Goal: Task Accomplishment & Management: Complete application form

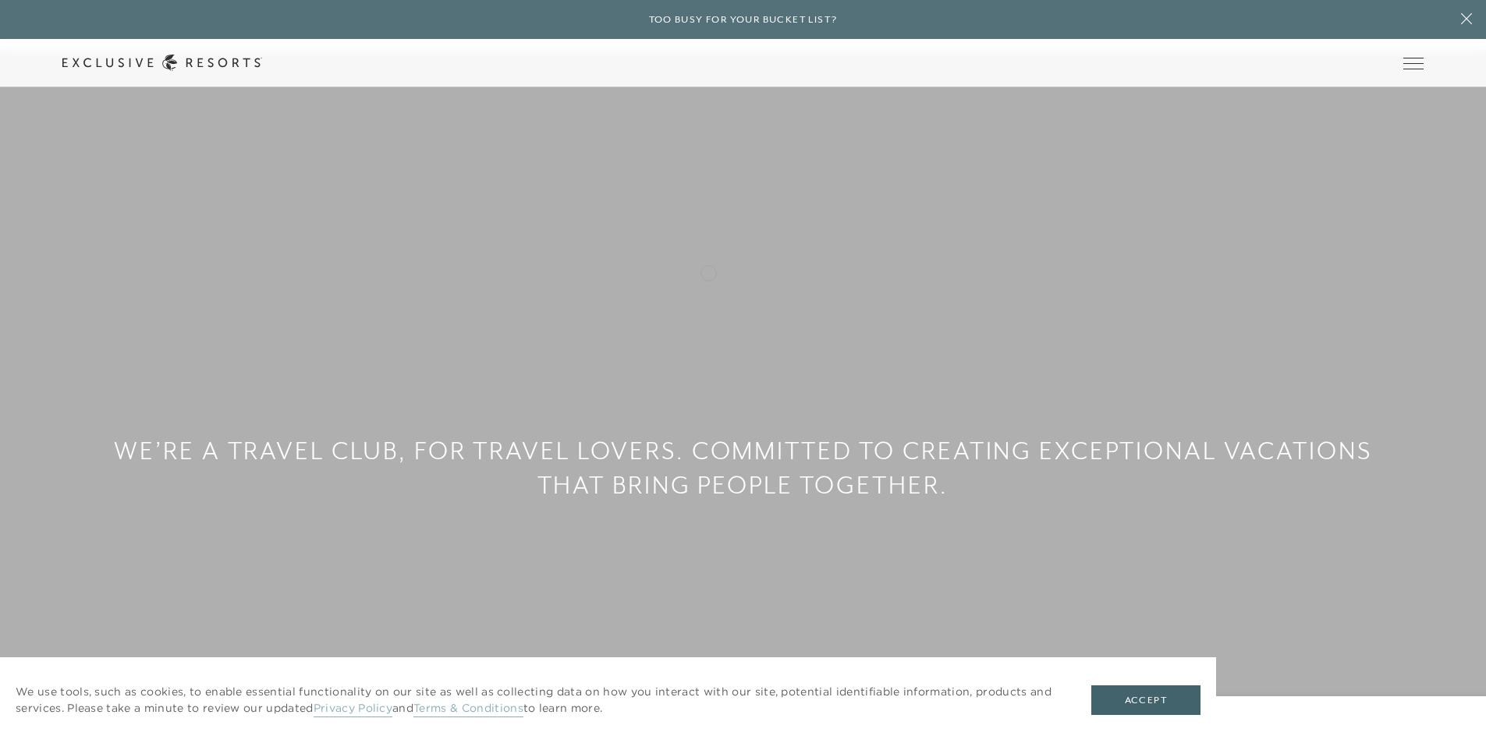
scroll to position [1482, 0]
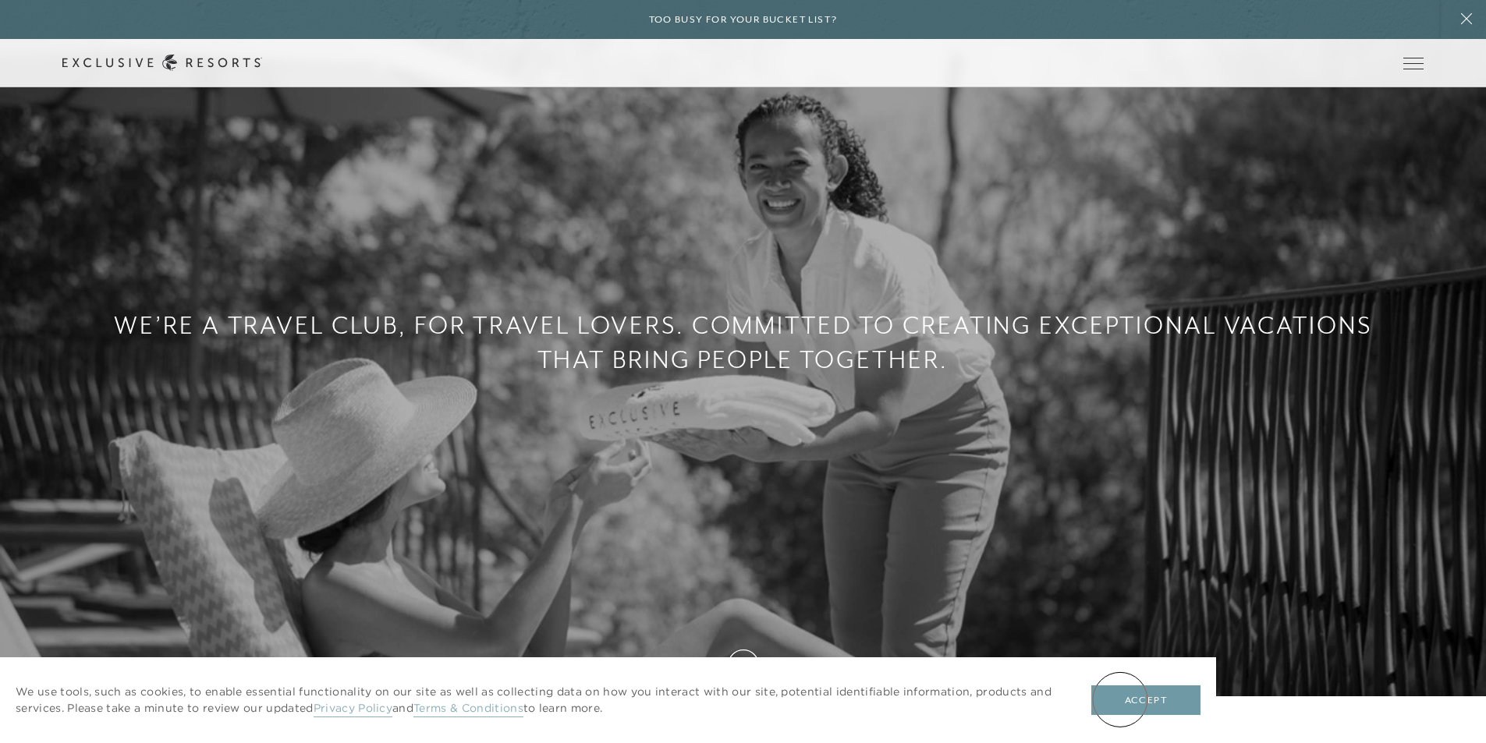
click at [1120, 700] on button "Accept" at bounding box center [1145, 701] width 109 height 30
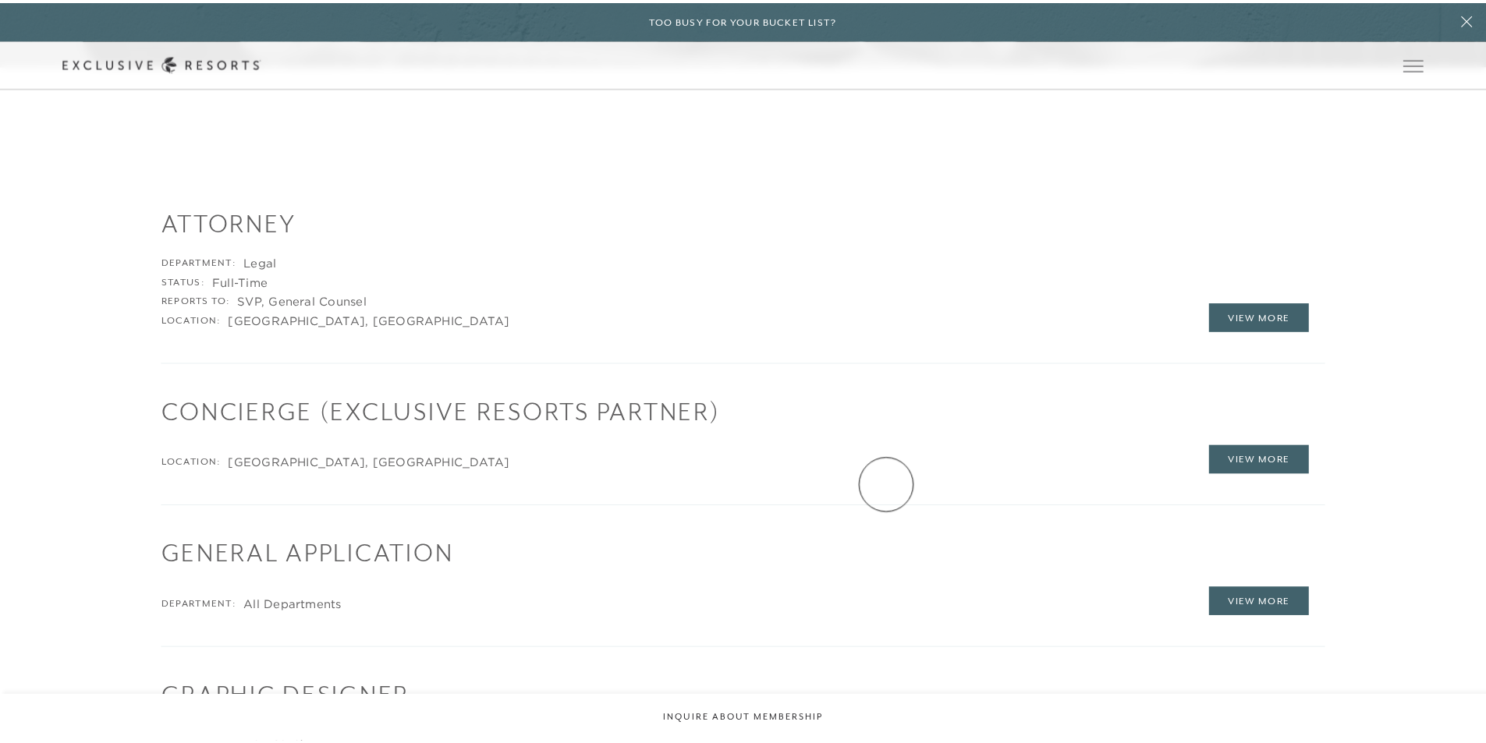
scroll to position [0, 0]
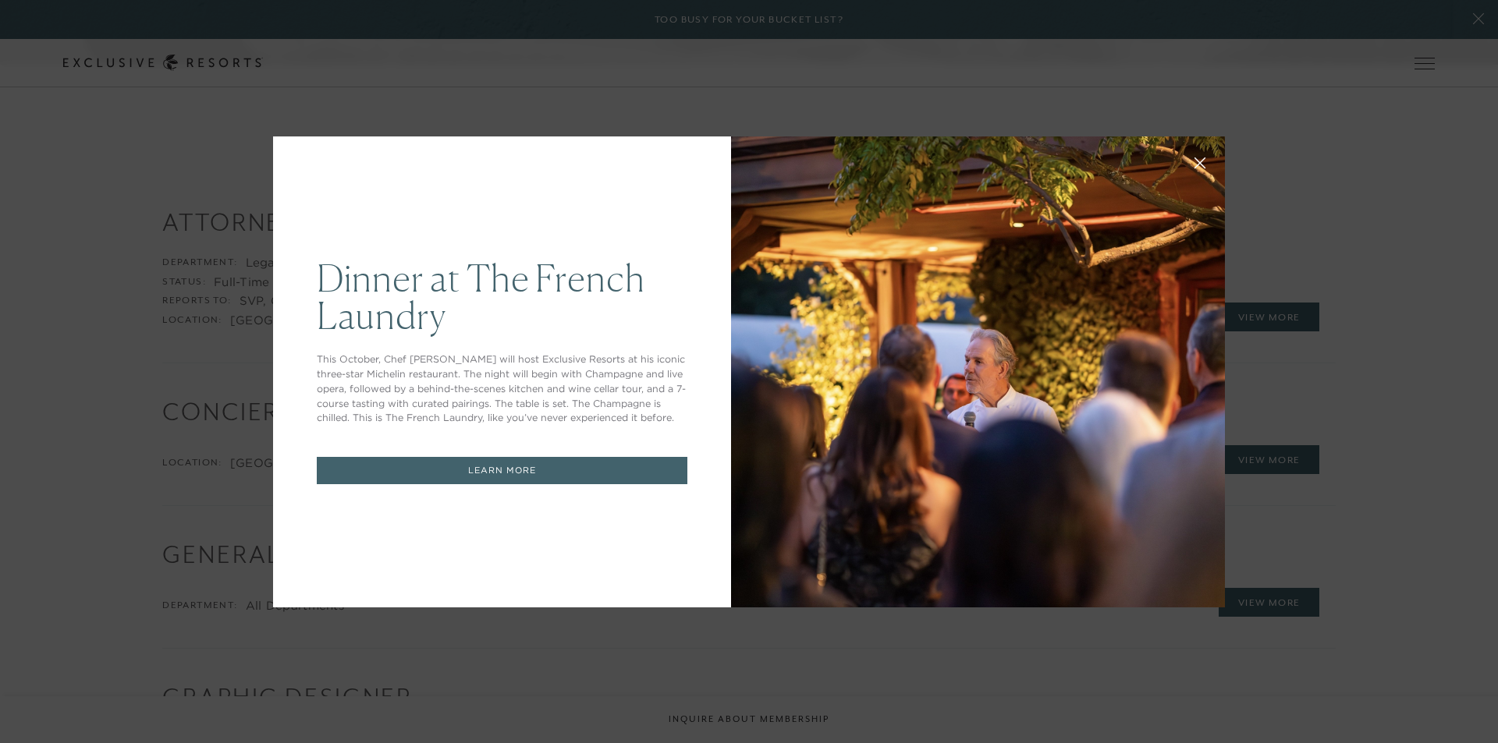
click at [1194, 166] on icon at bounding box center [1200, 163] width 12 height 12
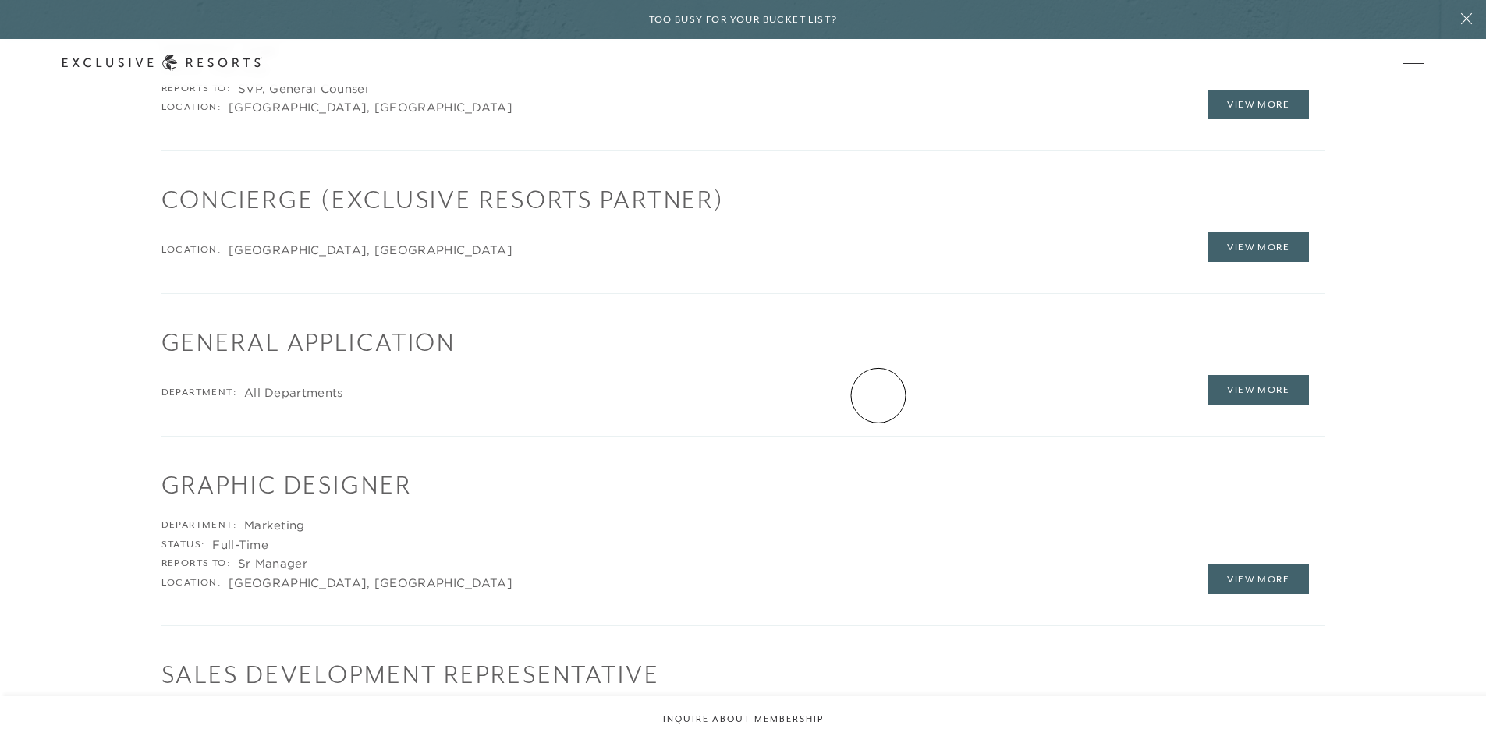
scroll to position [2496, 0]
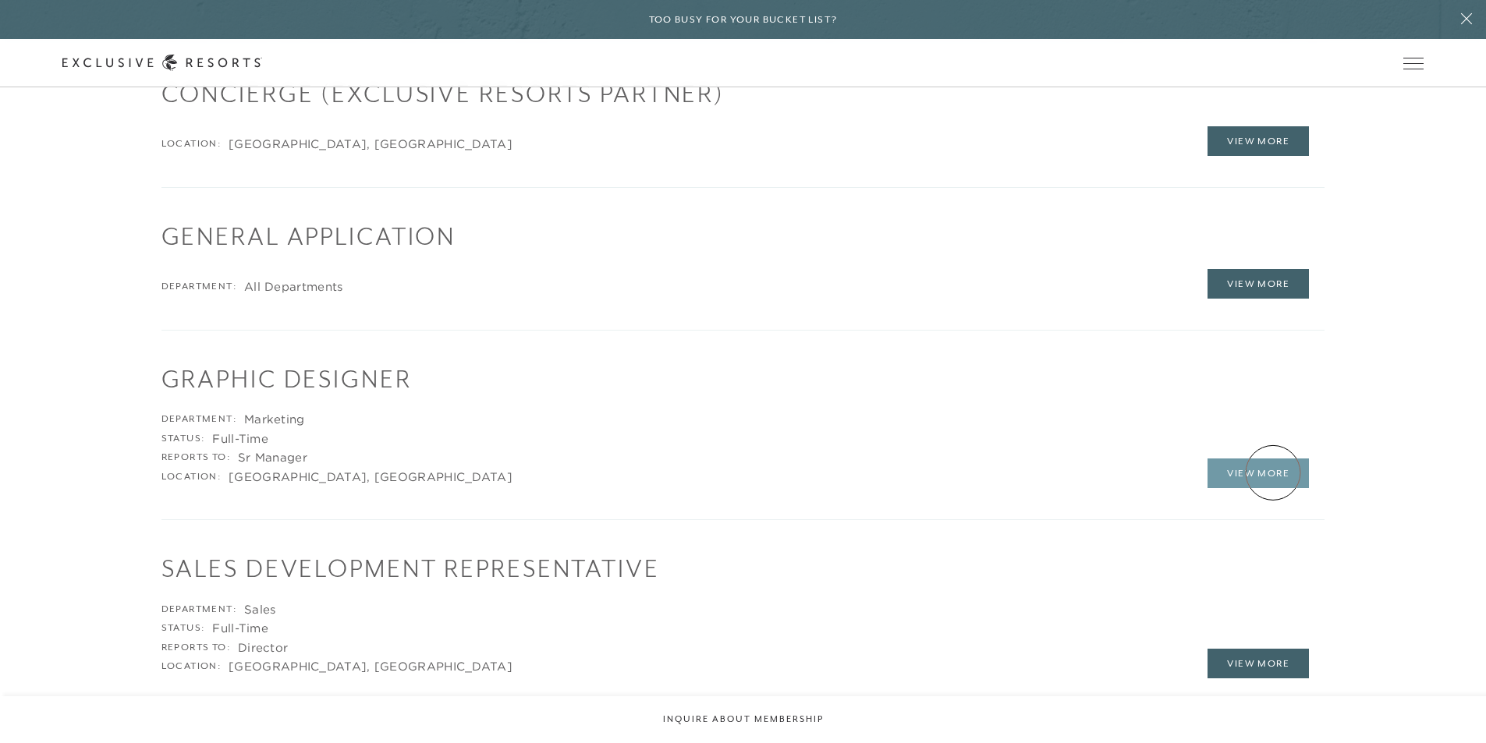
click at [1273, 473] on link "View More" at bounding box center [1258, 474] width 101 height 30
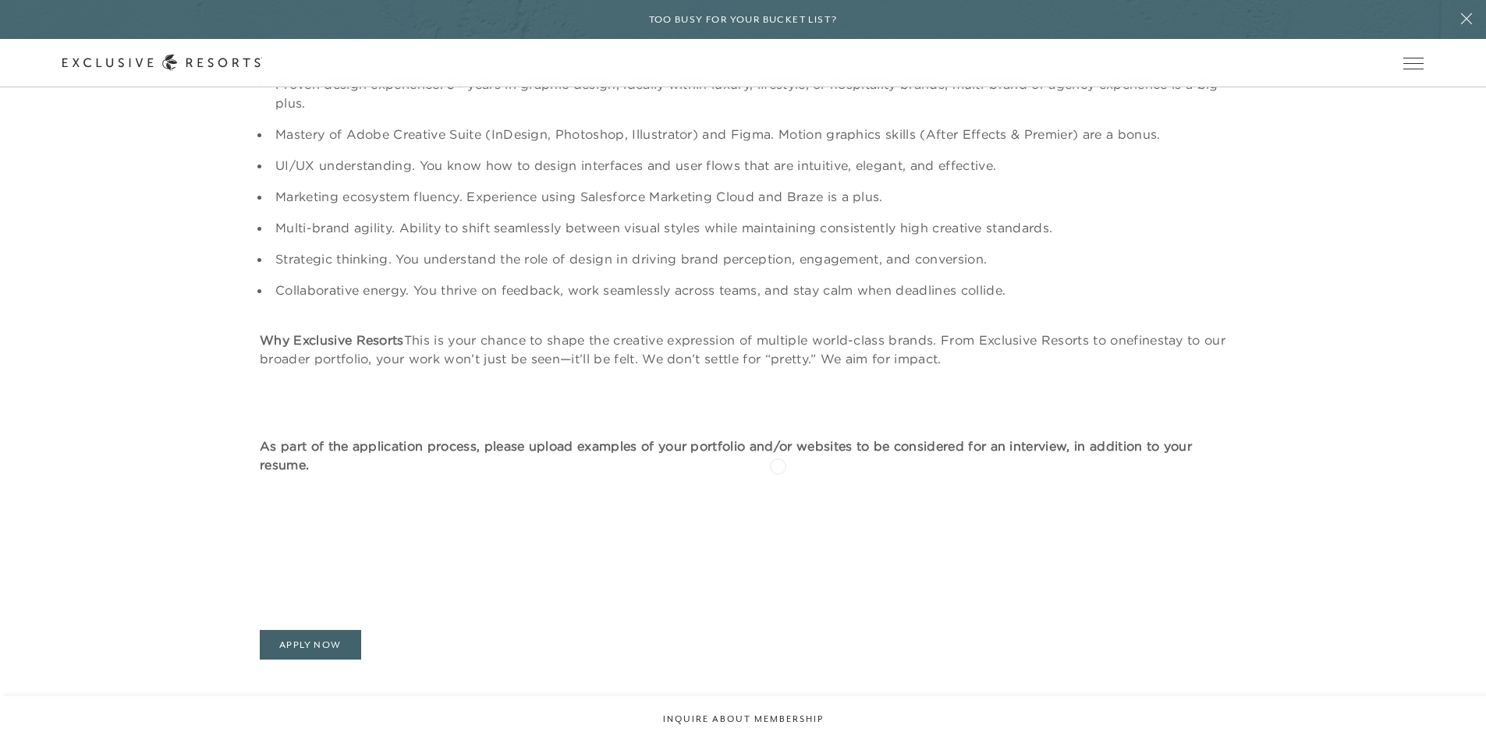
scroll to position [1092, 0]
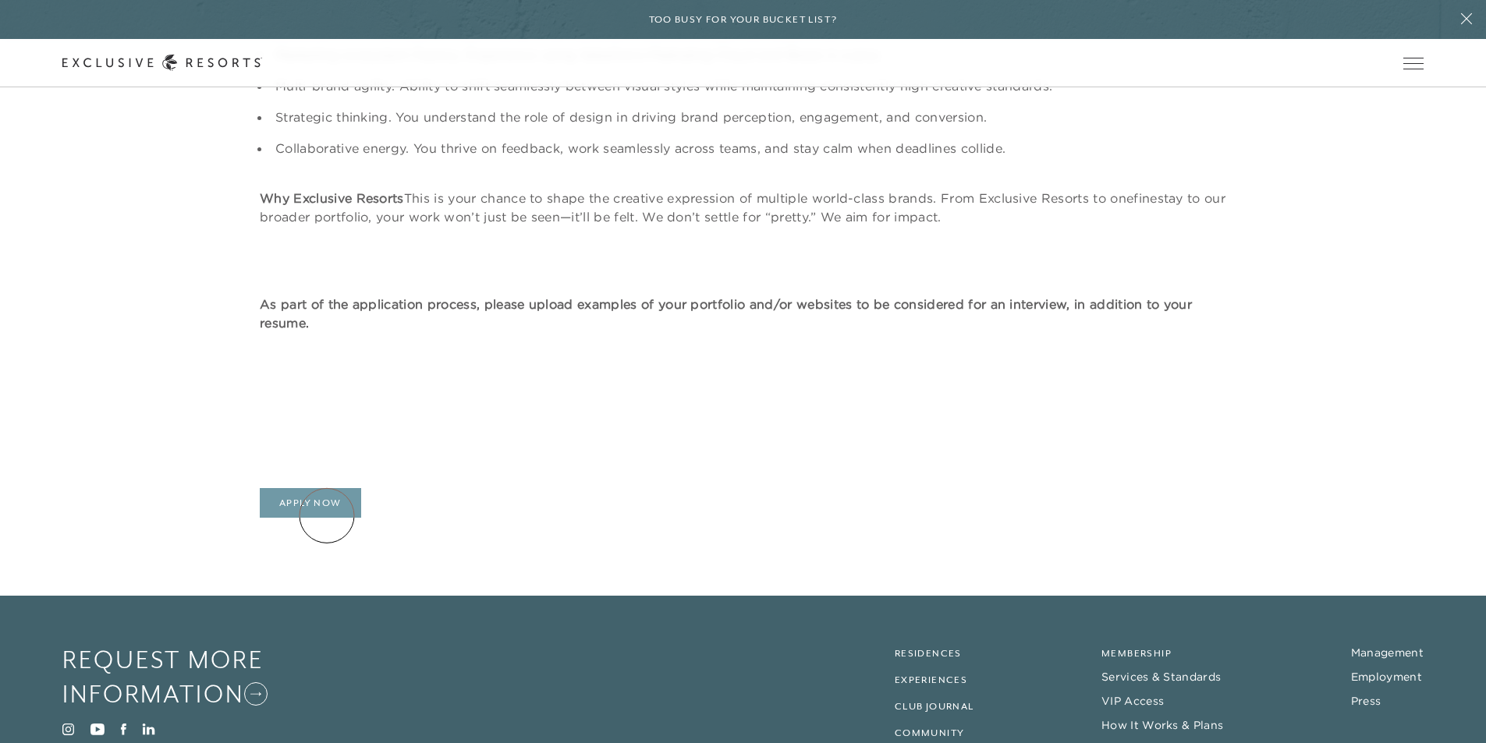
click at [326, 516] on link "Apply Now" at bounding box center [310, 503] width 101 height 30
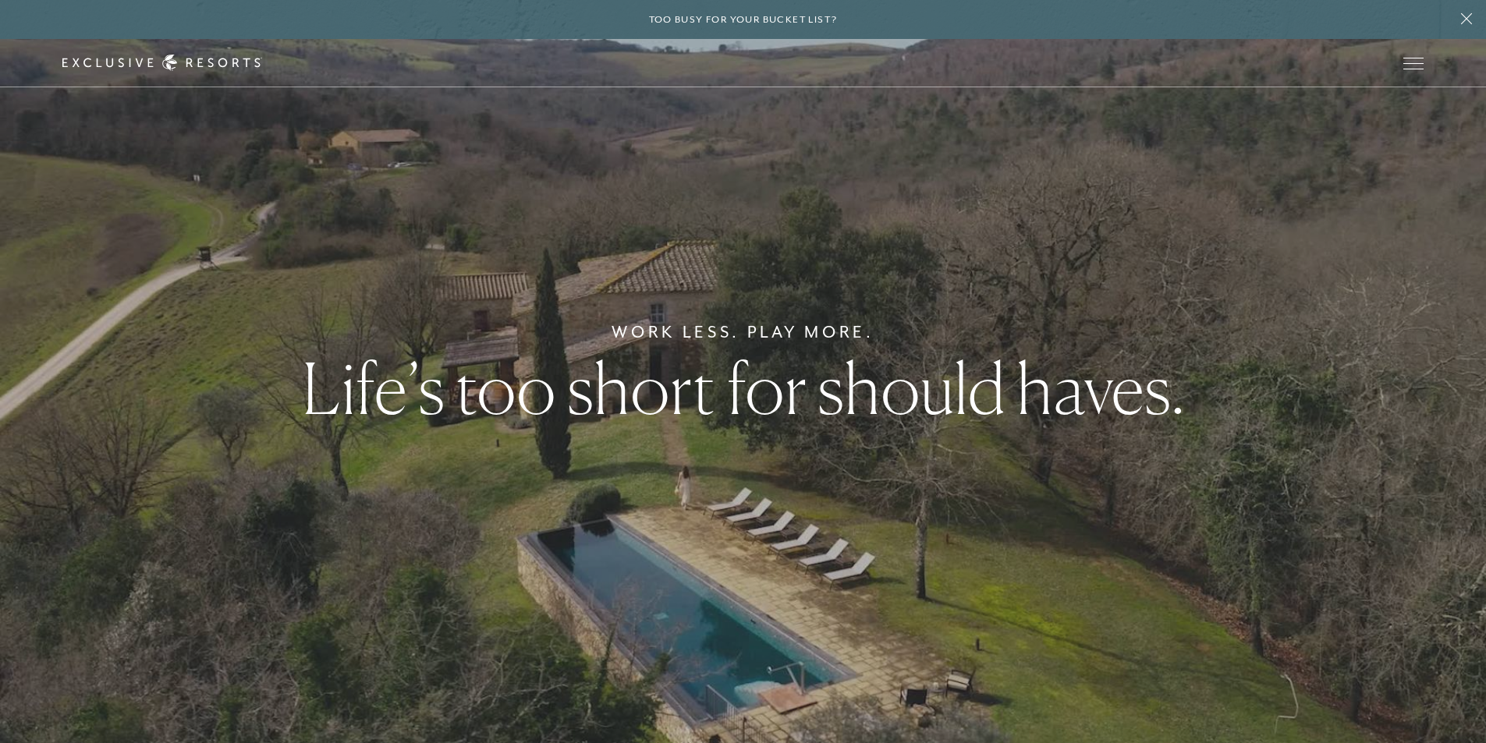
click at [1453, 408] on div "Work Less. Play More. Life’s too short for should haves." at bounding box center [743, 371] width 1486 height 743
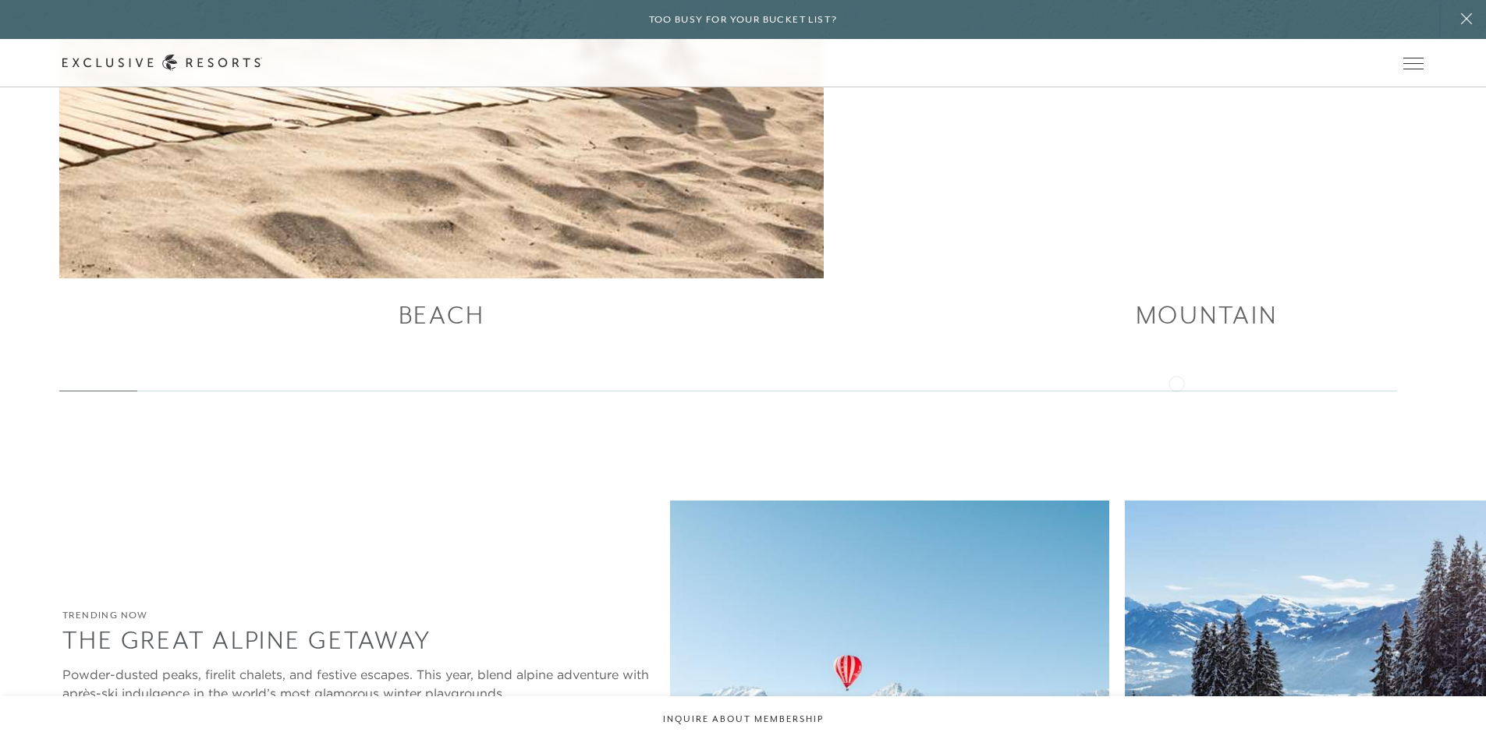
scroll to position [3276, 0]
